Goal: Check status

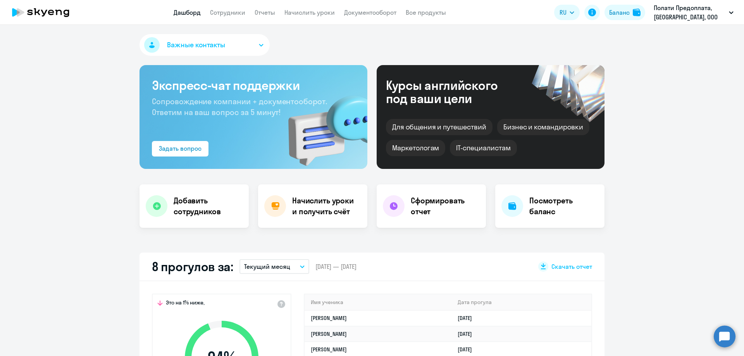
select select "30"
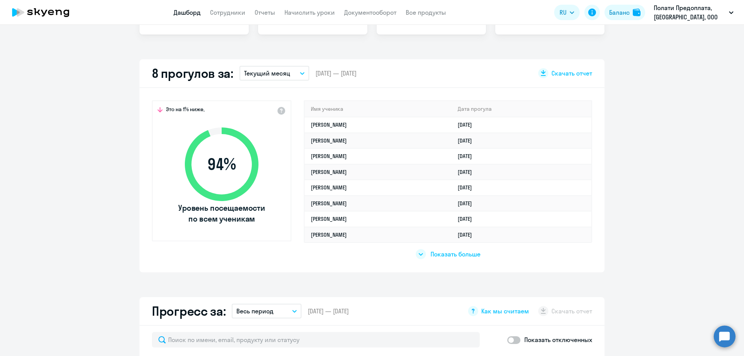
scroll to position [77, 0]
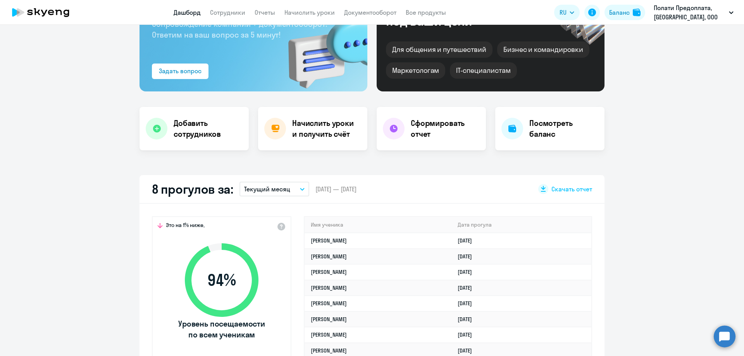
select select "30"
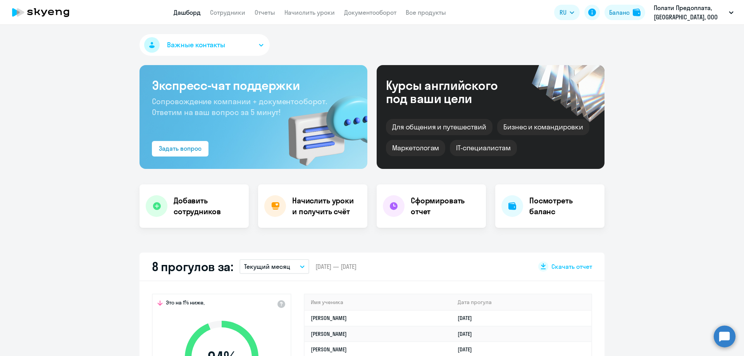
select select "30"
